Goal: Complete application form: Complete application form

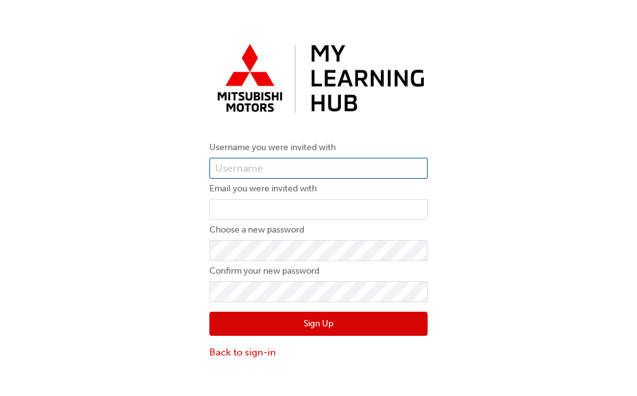
click at [279, 162] on input "text" at bounding box center [319, 169] width 218 height 22
paste input "0005985155"
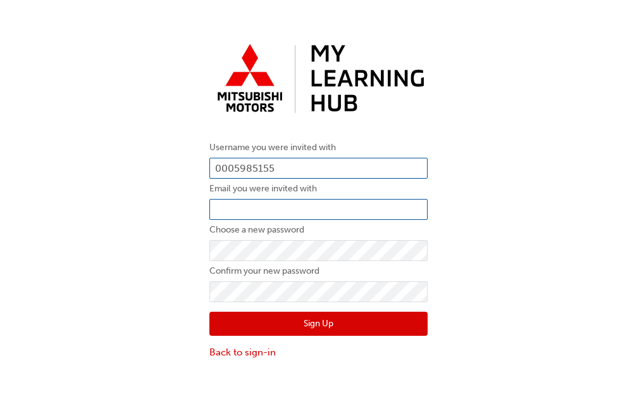
type input "0005985155"
click at [279, 205] on input "email" at bounding box center [319, 210] width 218 height 22
type input "W"
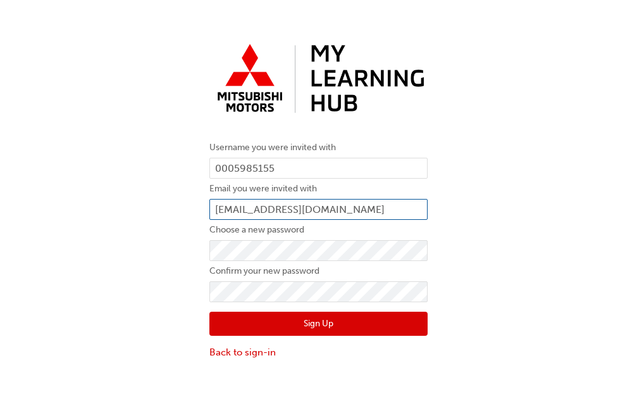
type input "warren_j@lennock.com.au"
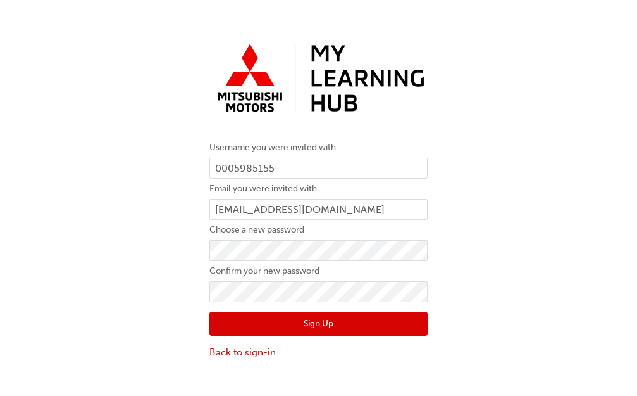
click at [281, 328] on button "Sign Up" at bounding box center [319, 323] width 218 height 24
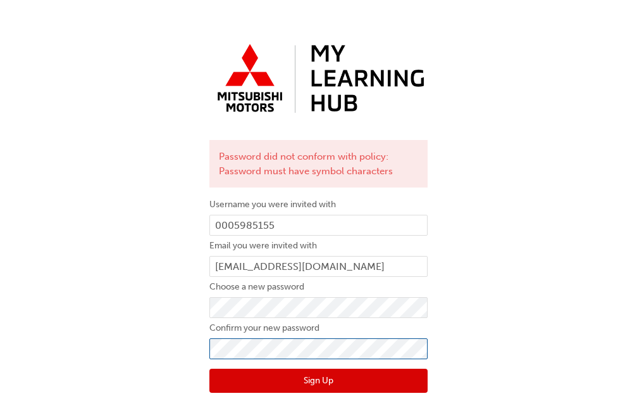
click at [148, 318] on div "Password did not conform with policy: Password must have symbol characters User…" at bounding box center [318, 226] width 637 height 397
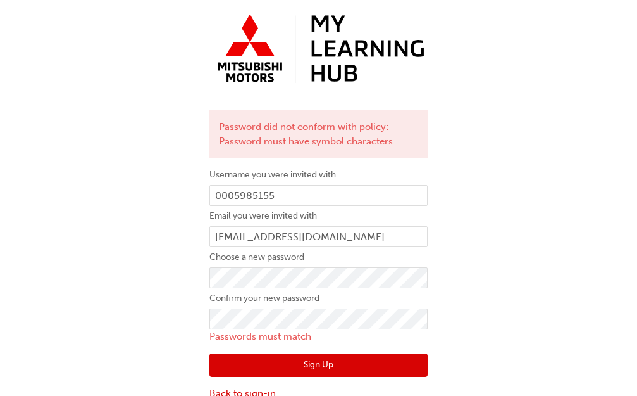
click at [265, 356] on button "Sign Up" at bounding box center [319, 365] width 218 height 24
click at [123, 327] on div "Password did not conform with policy: Password must have symbol characters User…" at bounding box center [318, 204] width 637 height 411
click at [282, 358] on button "Sign Up" at bounding box center [319, 365] width 218 height 24
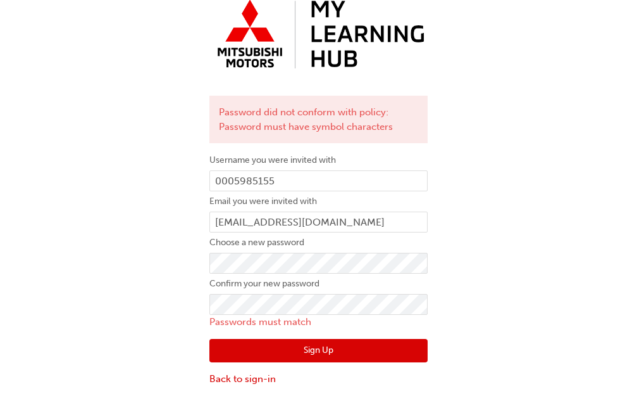
click at [351, 351] on button "Sign Up" at bounding box center [319, 351] width 218 height 24
click at [151, 270] on div "Password did not conform with policy: Password must have symbol characters User…" at bounding box center [318, 189] width 637 height 411
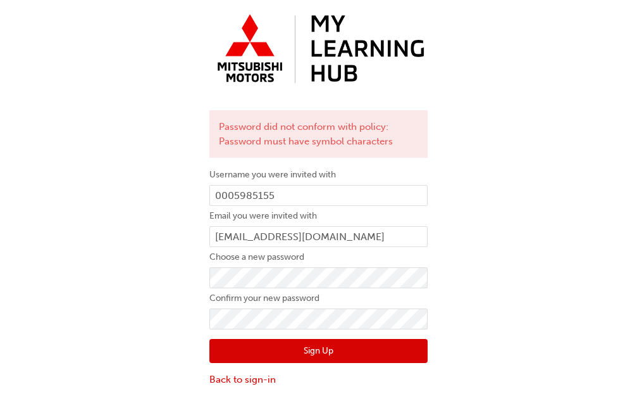
click at [308, 342] on button "Sign Up" at bounding box center [319, 351] width 218 height 24
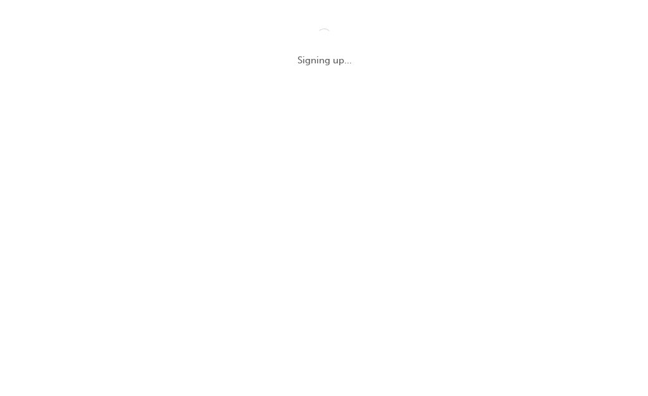
scroll to position [0, 0]
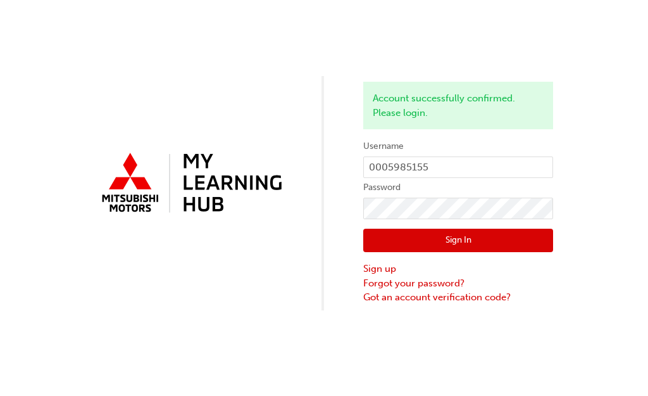
click at [461, 234] on button "Sign In" at bounding box center [458, 241] width 190 height 24
